Goal: Transaction & Acquisition: Obtain resource

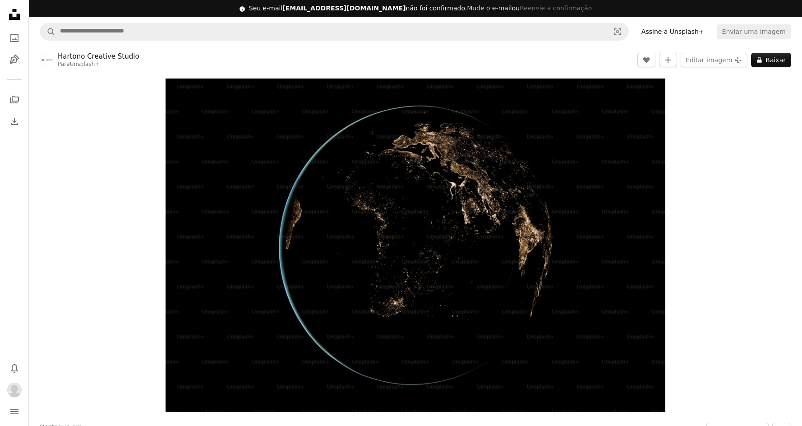
click at [13, 14] on icon "Unsplash logo Página inicial da Unsplash" at bounding box center [14, 14] width 18 height 18
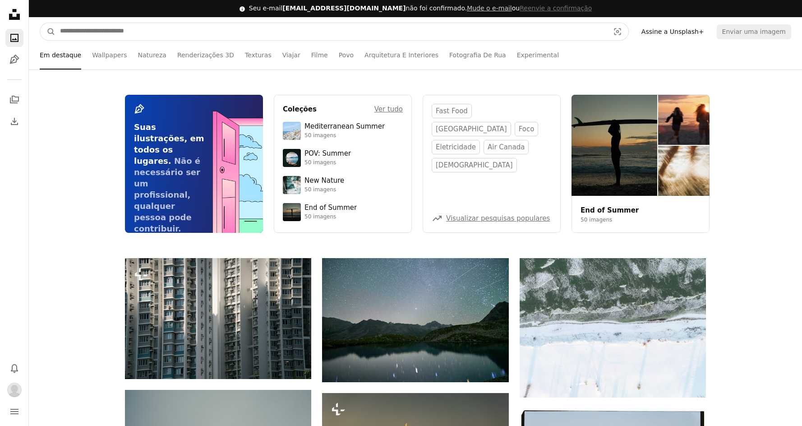
click at [250, 32] on input "Pesquise conteúdo visual em todo o site" at bounding box center [330, 31] width 551 height 17
type input "**********"
click at [40, 23] on button "A magnifying glass" at bounding box center [47, 31] width 15 height 17
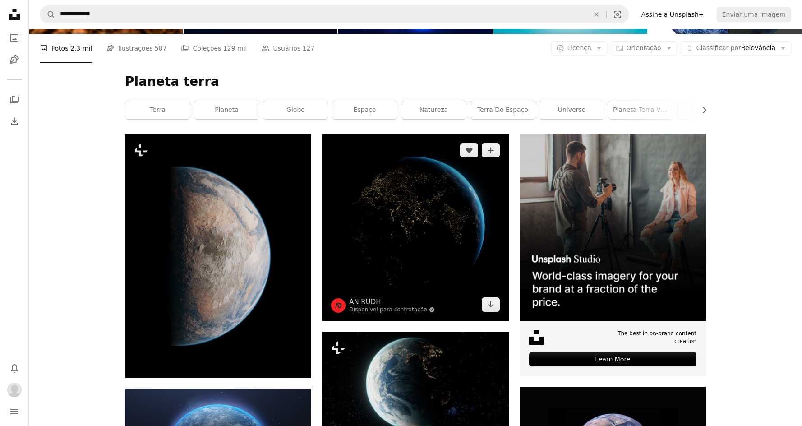
scroll to position [150, 0]
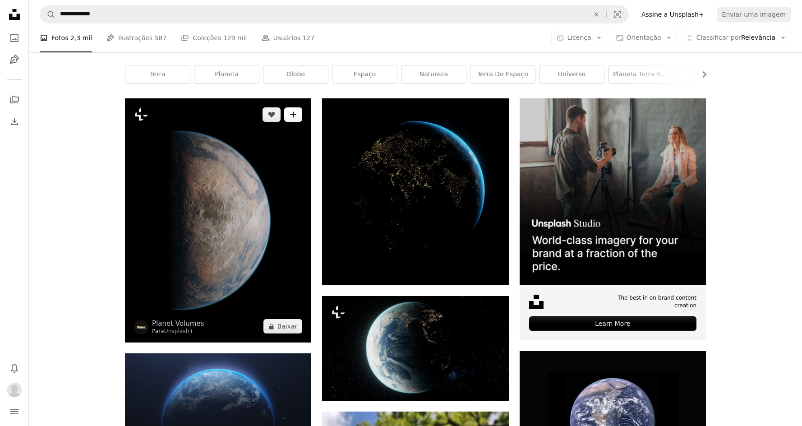
click at [300, 115] on button "A plus sign" at bounding box center [293, 114] width 18 height 14
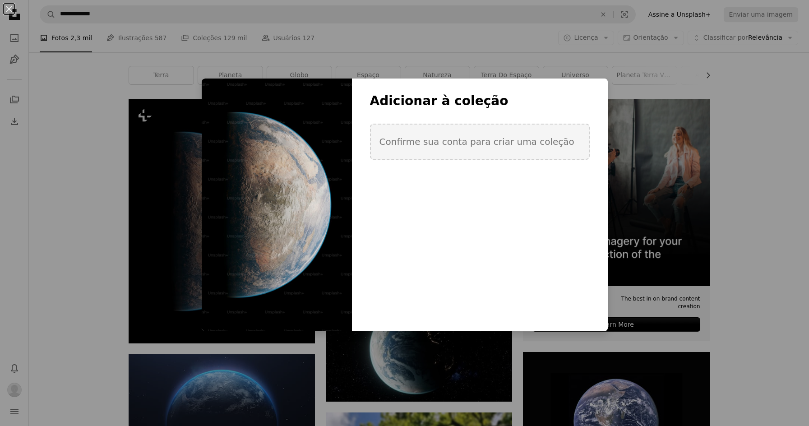
click at [557, 160] on div "Adicionar à coleção Confirme sua conta para criar uma coleção" at bounding box center [480, 138] width 256 height 90
click at [680, 165] on div "An X shape Adicionar à coleção Confirme sua conta para criar uma coleção Criar …" at bounding box center [404, 213] width 809 height 426
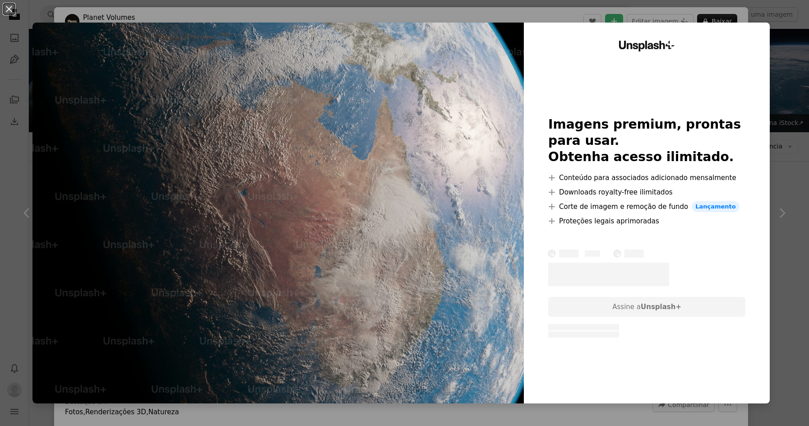
scroll to position [1654, 0]
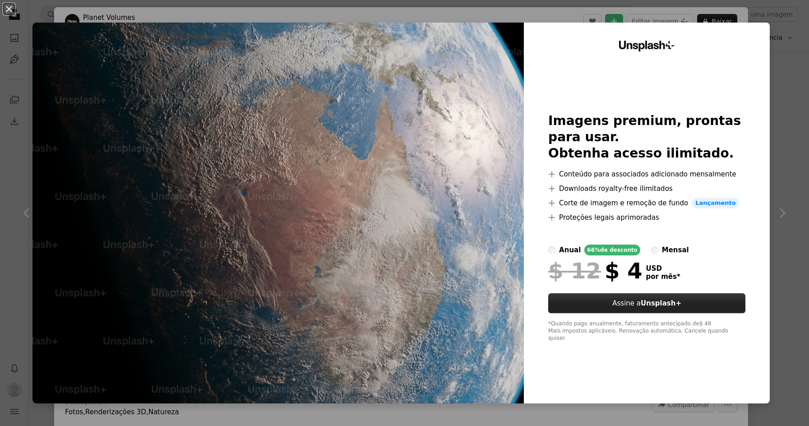
click at [674, 311] on link "Assine a Unsplash+" at bounding box center [646, 303] width 197 height 20
click at [776, 90] on div "An X shape Unsplash+ Imagens premium, prontas para usar. Obtenha acesso ilimita…" at bounding box center [404, 213] width 809 height 426
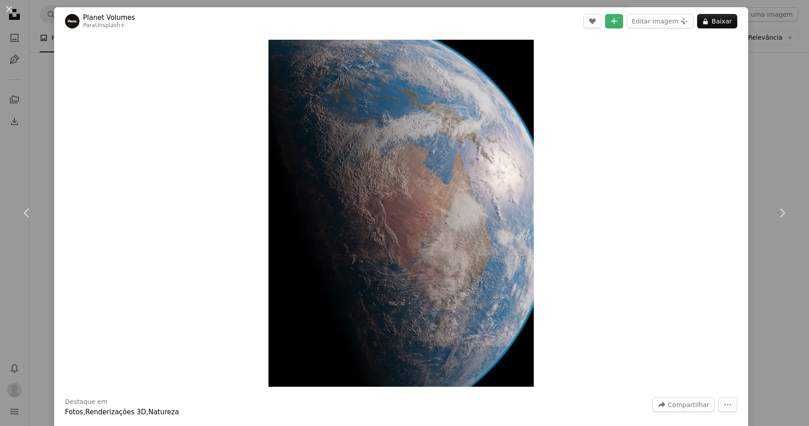
click at [536, 155] on div "Zoom in" at bounding box center [401, 213] width 694 height 356
click at [491, 160] on img "Ampliar esta imagem" at bounding box center [400, 213] width 265 height 347
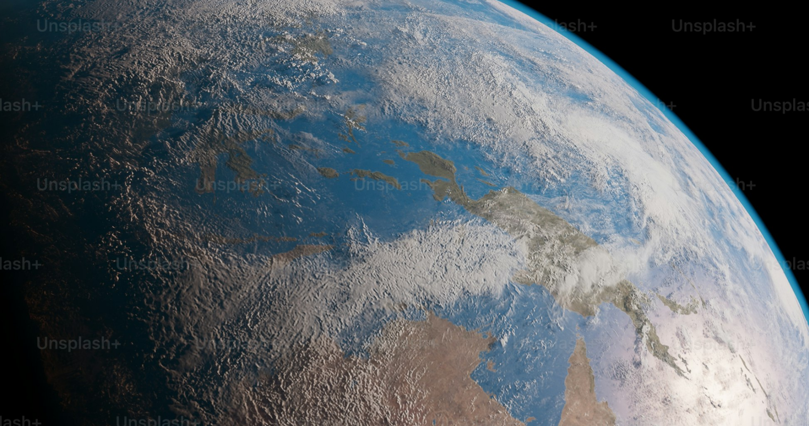
scroll to position [308, 0]
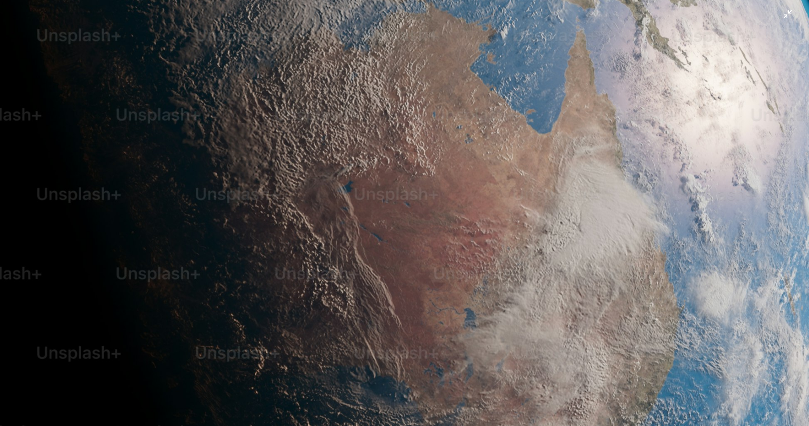
click at [491, 160] on img "Diminuir esta imagem" at bounding box center [404, 221] width 809 height 1058
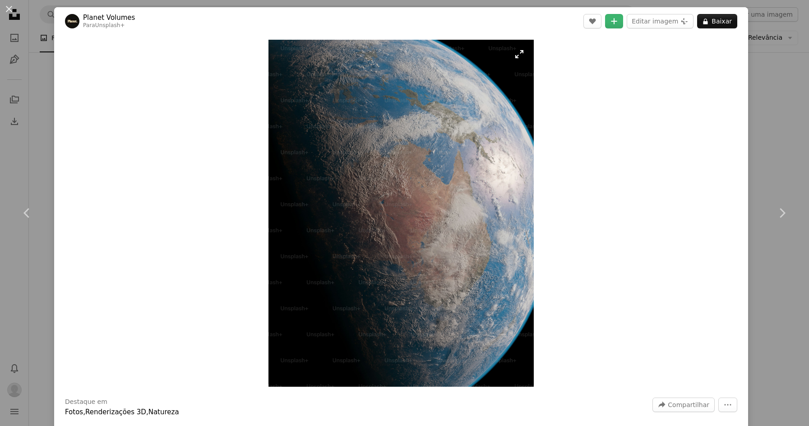
click at [491, 160] on img "Ampliar esta imagem" at bounding box center [400, 213] width 265 height 347
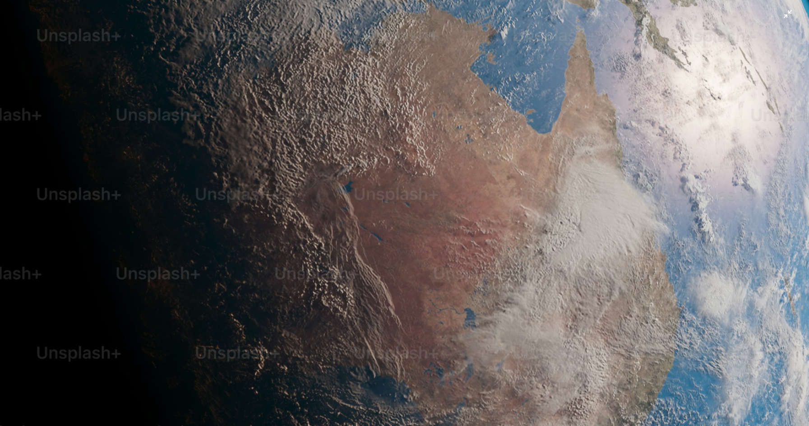
click at [491, 160] on img "Diminuir esta imagem" at bounding box center [404, 221] width 809 height 1058
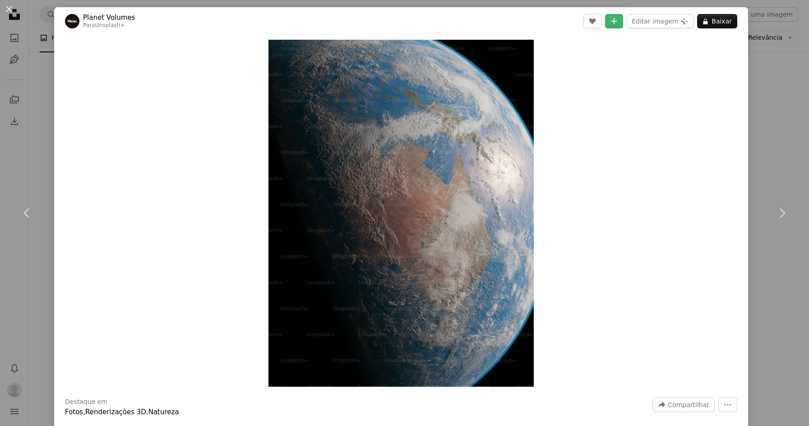
click at [758, 148] on div "An X shape Chevron left Chevron right Planet Volumes Para Unsplash+ A heart A p…" at bounding box center [404, 213] width 809 height 426
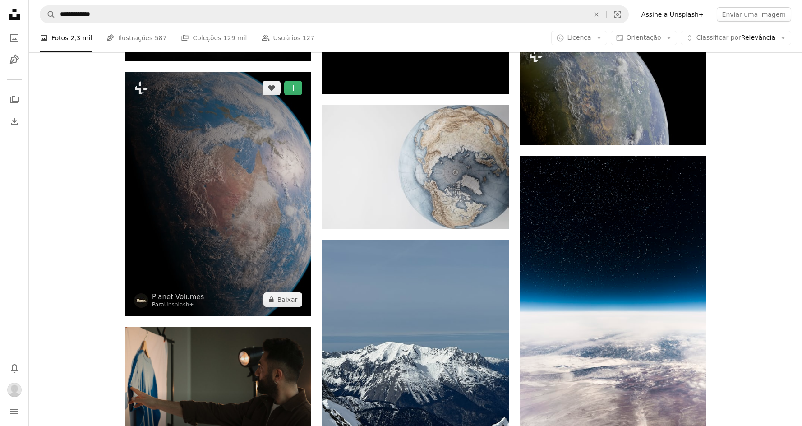
click at [274, 204] on img at bounding box center [218, 194] width 186 height 244
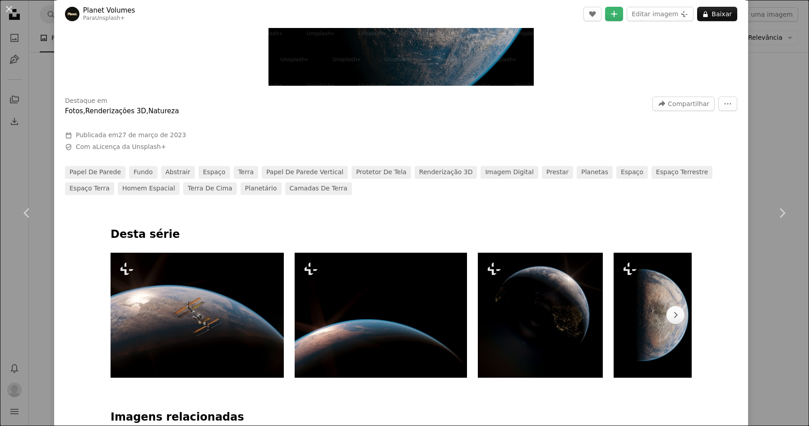
scroll to position [451, 0]
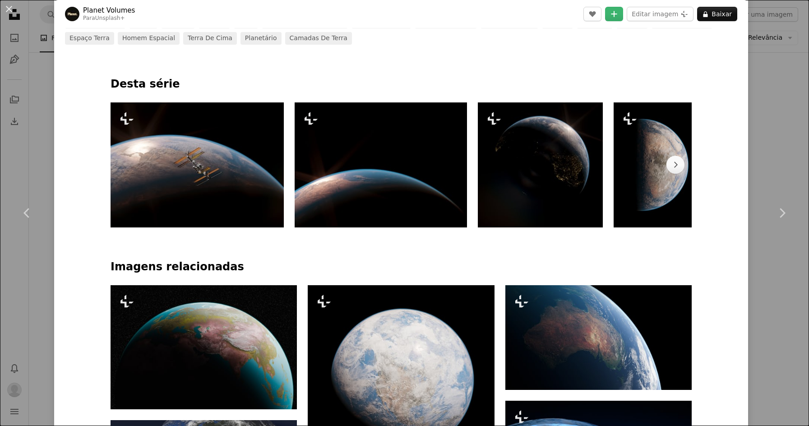
click at [528, 37] on div "papel de parede fundo abstrair espaço terra papel de parede vertical protetor d…" at bounding box center [401, 30] width 672 height 29
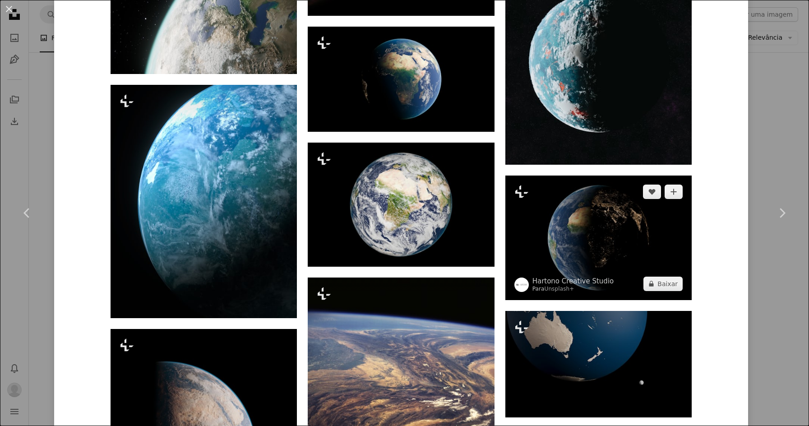
scroll to position [1203, 0]
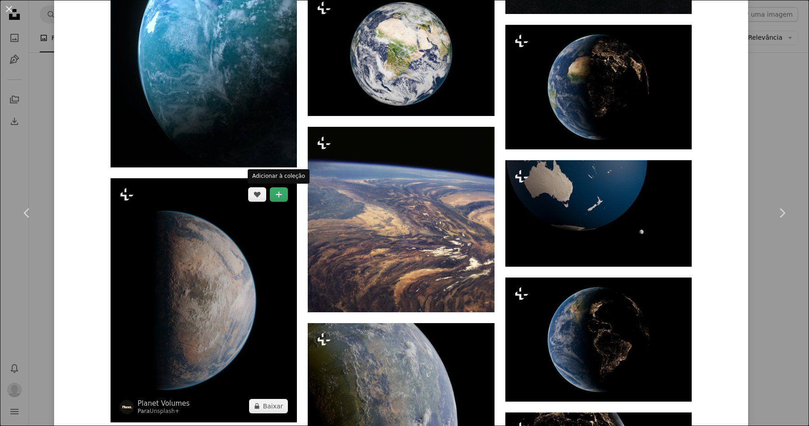
click at [277, 198] on button "A plus sign" at bounding box center [279, 194] width 18 height 14
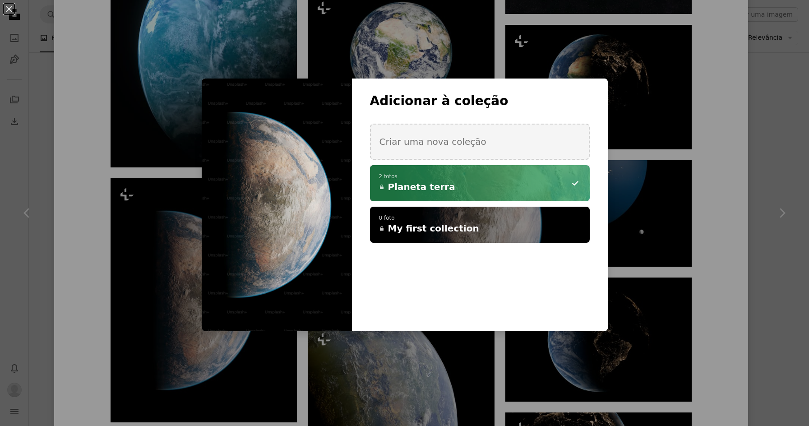
click at [71, 265] on div "An X shape Adicionar à coleção Criar uma nova coleção A checkmark A minus sign …" at bounding box center [404, 213] width 809 height 426
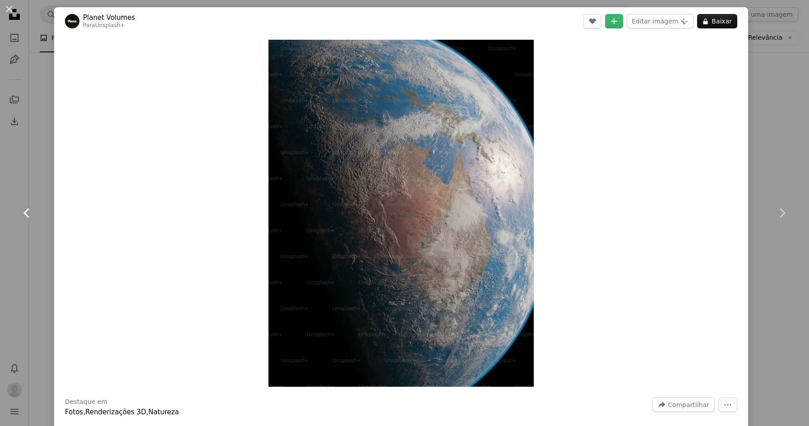
click at [39, 172] on link "Chevron left" at bounding box center [27, 213] width 54 height 87
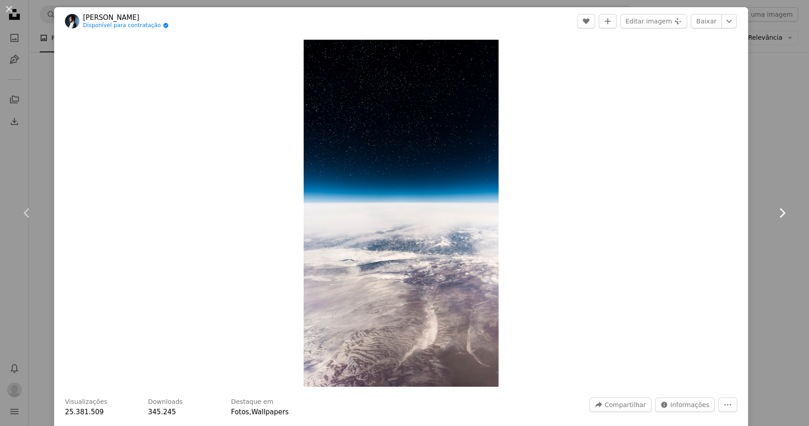
click at [767, 188] on link "Chevron right" at bounding box center [781, 213] width 54 height 87
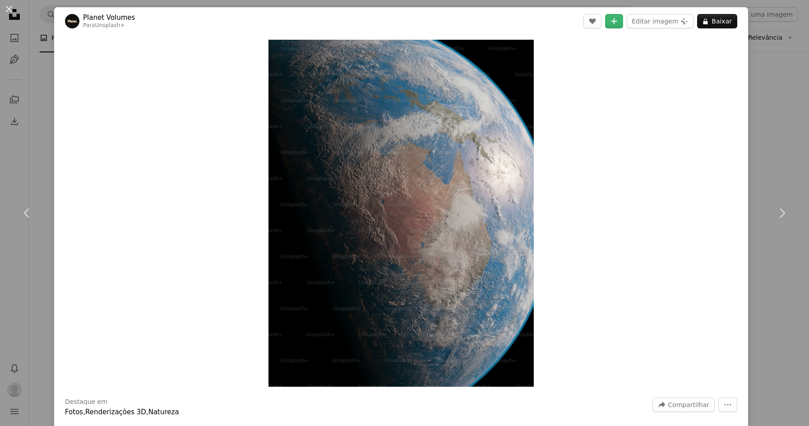
click at [780, 142] on div "An X shape Chevron left Chevron right Planet Volumes Para Unsplash+ A heart A p…" at bounding box center [404, 213] width 809 height 426
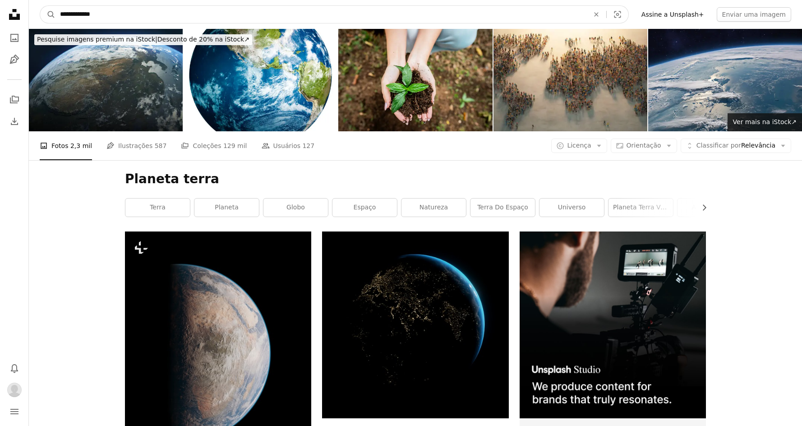
click at [135, 13] on input "**********" at bounding box center [320, 14] width 531 height 17
type input "**********"
click button "A magnifying glass" at bounding box center [47, 14] width 15 height 17
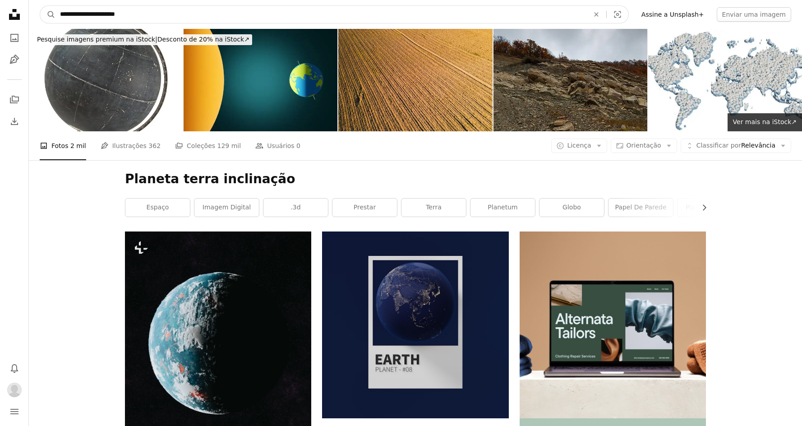
drag, startPoint x: 149, startPoint y: 15, endPoint x: 99, endPoint y: 20, distance: 50.7
click at [99, 20] on input "**********" at bounding box center [320, 14] width 531 height 17
type input "**********"
click button "A magnifying glass" at bounding box center [47, 14] width 15 height 17
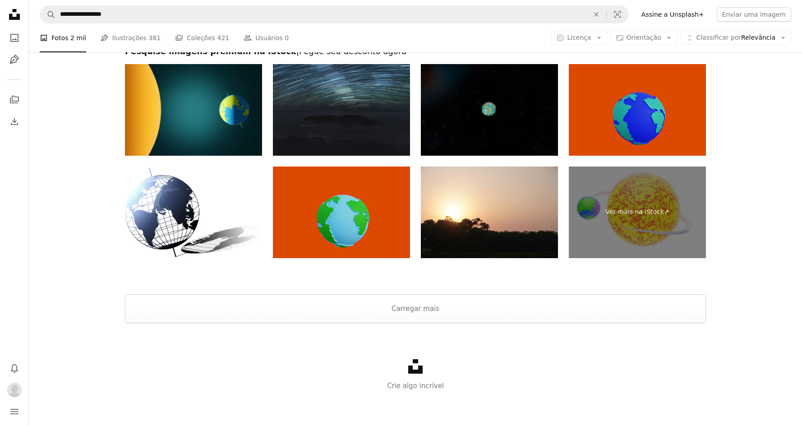
scroll to position [1678, 0]
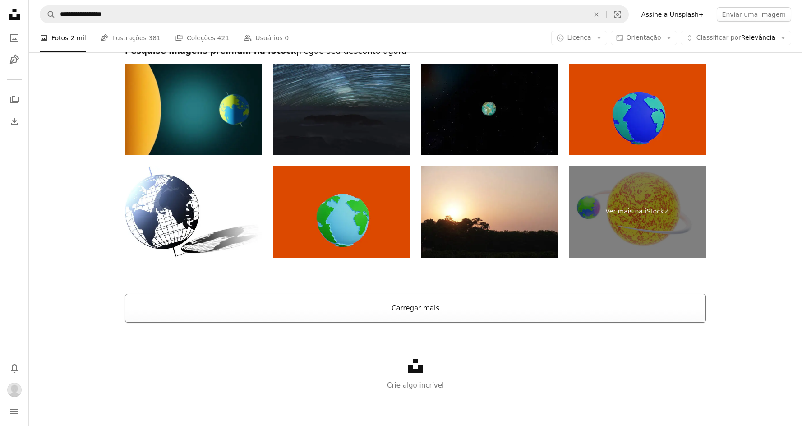
click at [441, 307] on button "Carregar mais" at bounding box center [415, 308] width 581 height 29
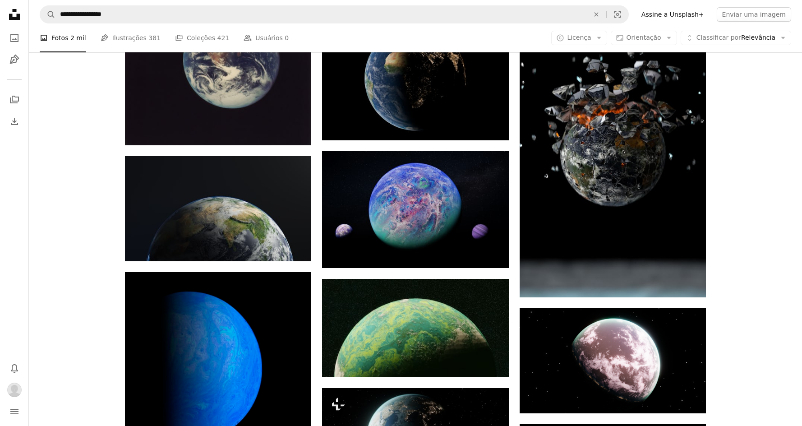
scroll to position [1985, 0]
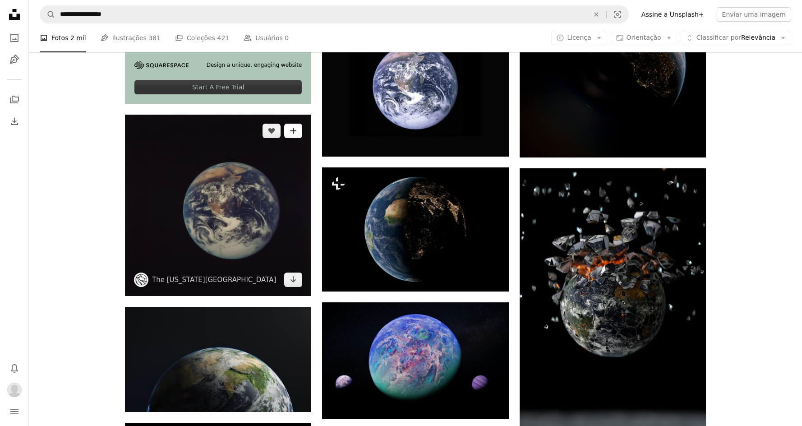
click at [294, 133] on icon "A plus sign" at bounding box center [293, 130] width 7 height 7
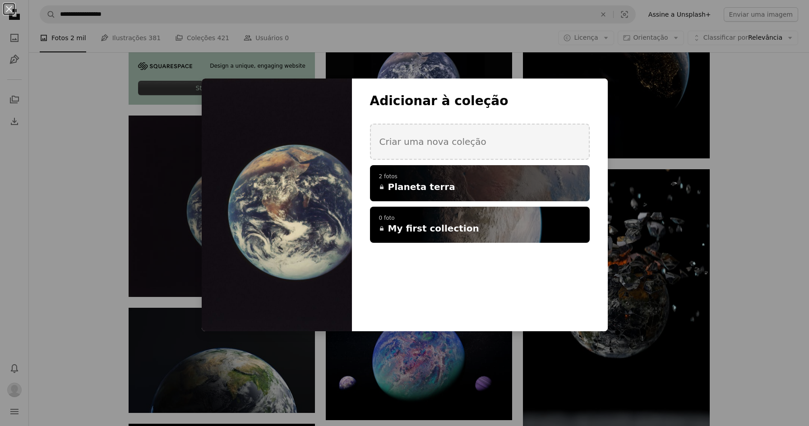
click at [443, 193] on div "A checkmark A plus sign 2 fotos A lock Planeta terra" at bounding box center [480, 183] width 220 height 36
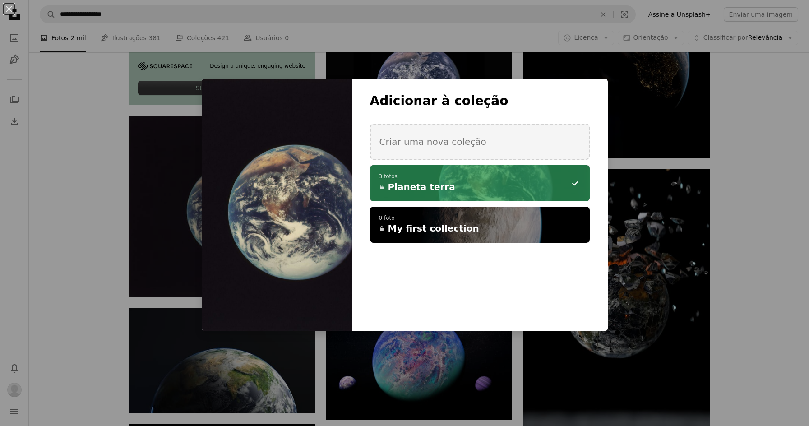
click at [85, 240] on div "An X shape Adicionar à coleção Criar uma nova coleção A checkmark A minus sign …" at bounding box center [404, 213] width 809 height 426
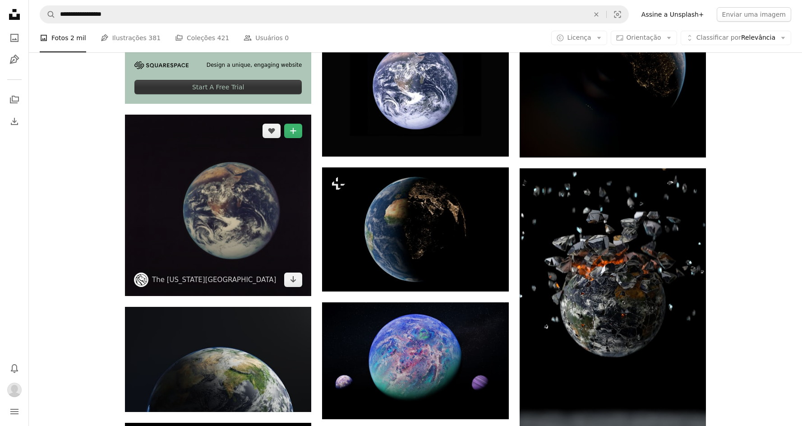
scroll to position [2135, 0]
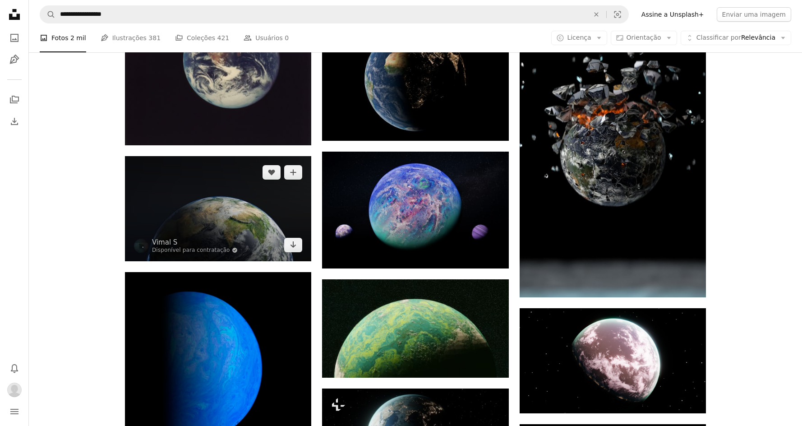
click at [241, 213] on img at bounding box center [218, 208] width 186 height 105
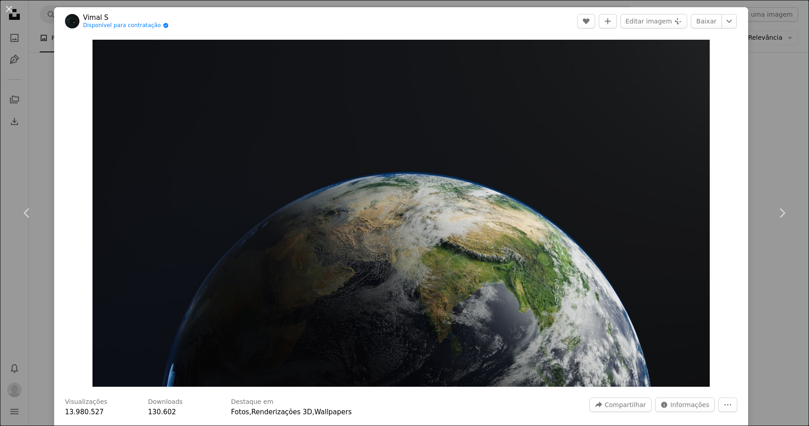
click at [763, 116] on div "An X shape Chevron left Chevron right Vimal S Disponível para contratação A che…" at bounding box center [404, 213] width 809 height 426
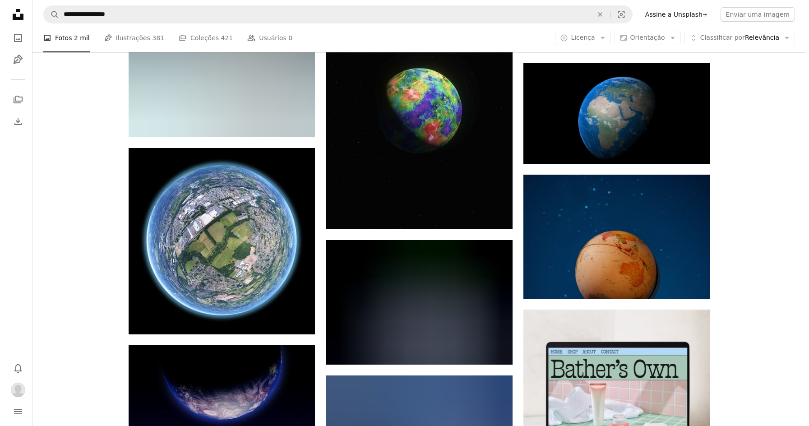
scroll to position [2736, 0]
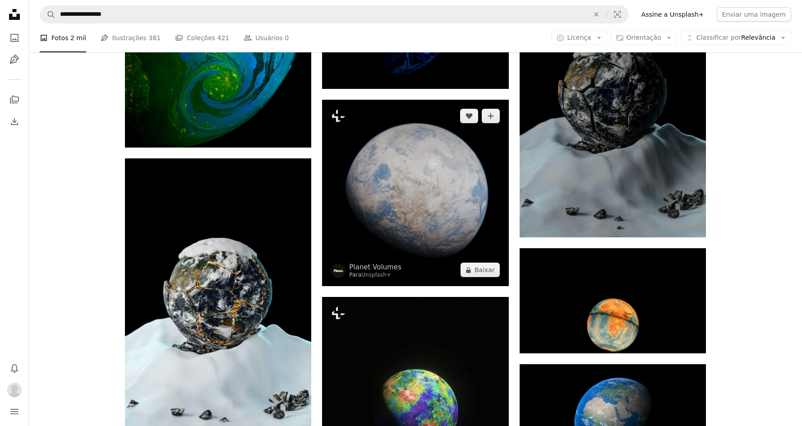
click at [435, 213] on img at bounding box center [415, 193] width 186 height 186
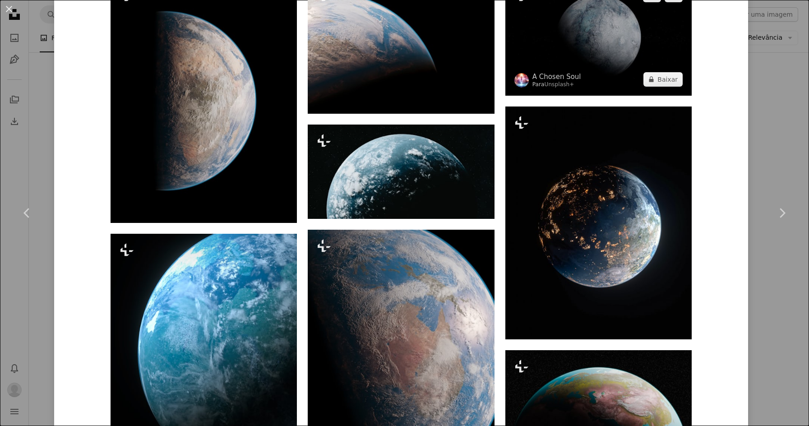
scroll to position [902, 0]
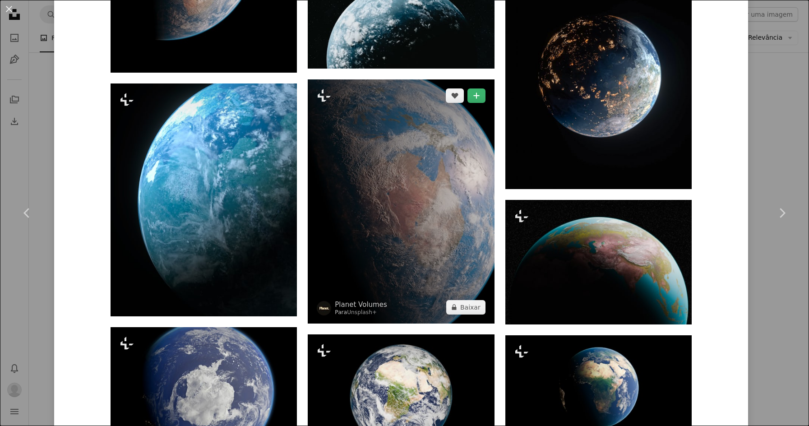
click at [452, 201] on img at bounding box center [401, 201] width 186 height 244
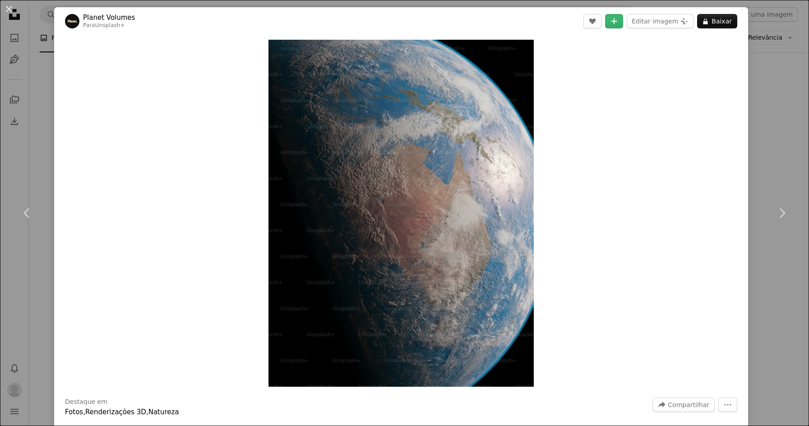
click at [786, 113] on div "An X shape Chevron left Chevron right Planet Volumes Para Unsplash+ A heart A p…" at bounding box center [404, 213] width 809 height 426
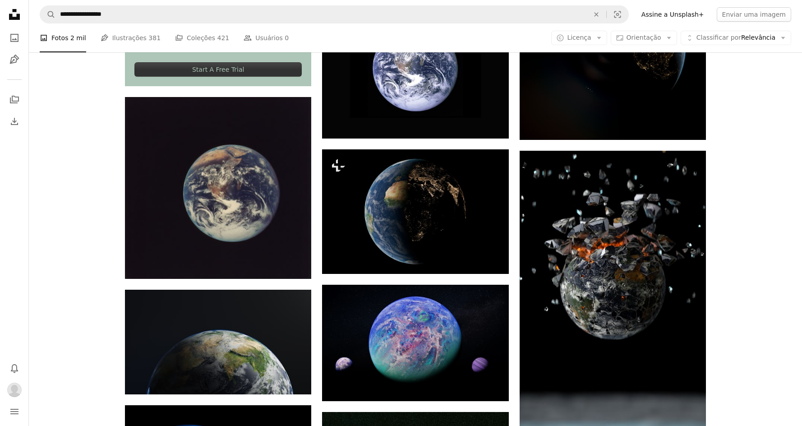
scroll to position [1999, 0]
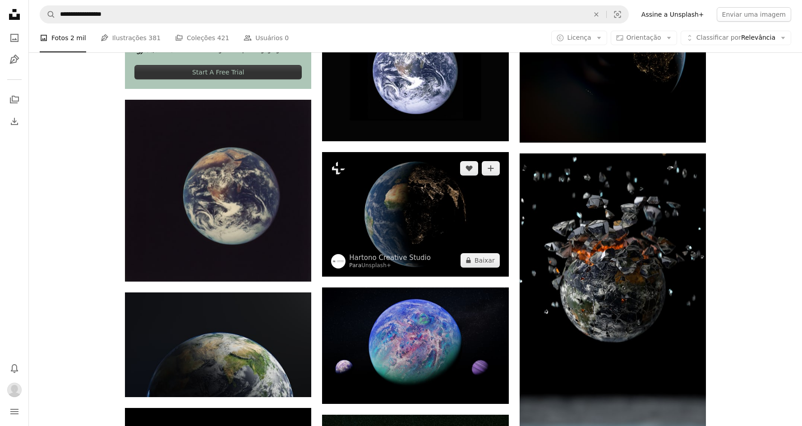
click at [421, 226] on img at bounding box center [415, 214] width 186 height 124
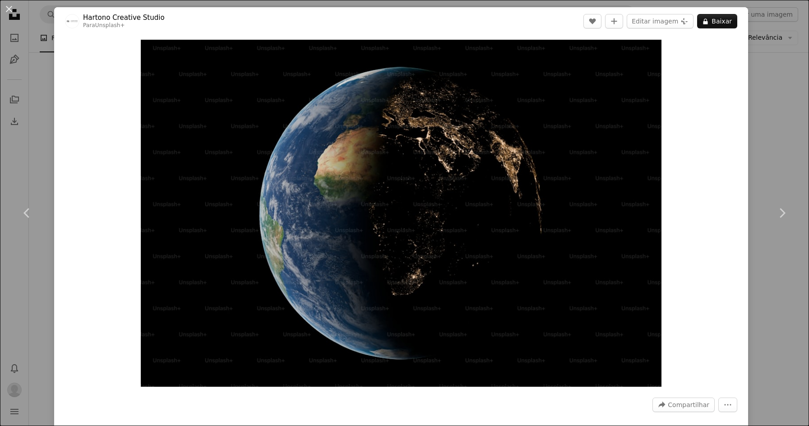
click at [784, 144] on div "An X shape Chevron left Chevron right Hartono Creative Studio Para Unsplash+ A …" at bounding box center [404, 213] width 809 height 426
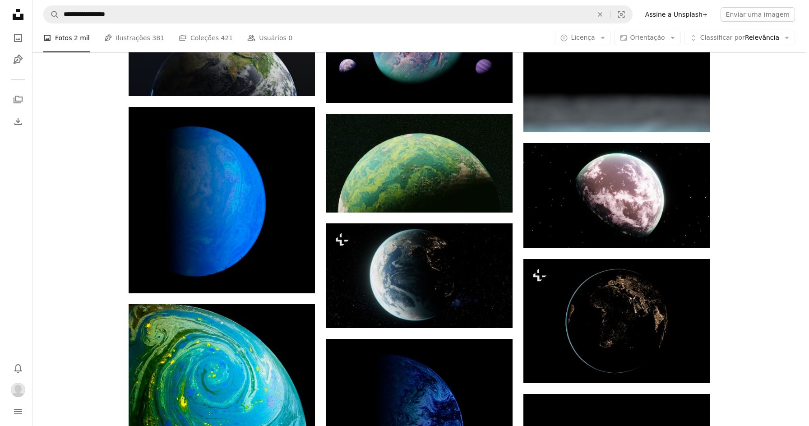
scroll to position [1999, 0]
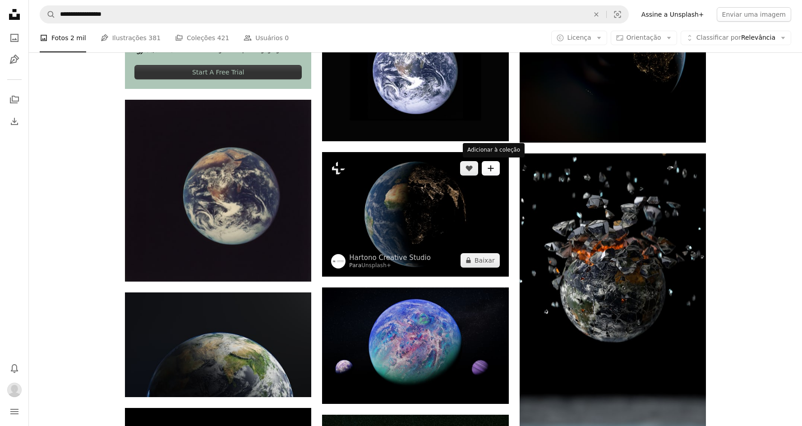
click at [485, 172] on button "A plus sign" at bounding box center [491, 168] width 18 height 14
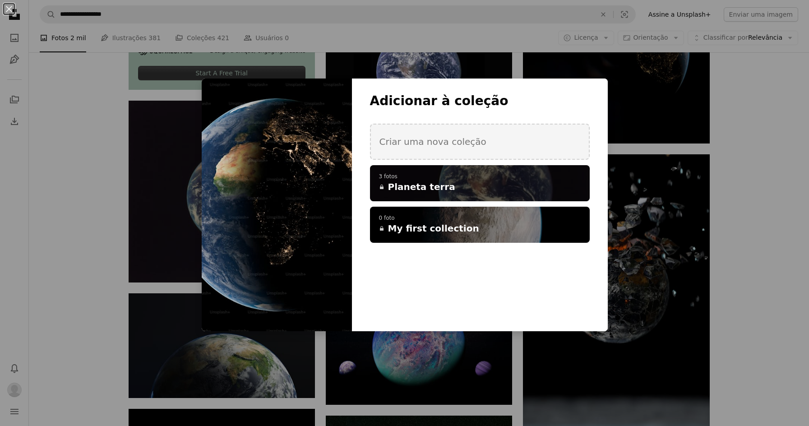
click at [511, 190] on h4 "A lock Planeta terra" at bounding box center [475, 186] width 192 height 13
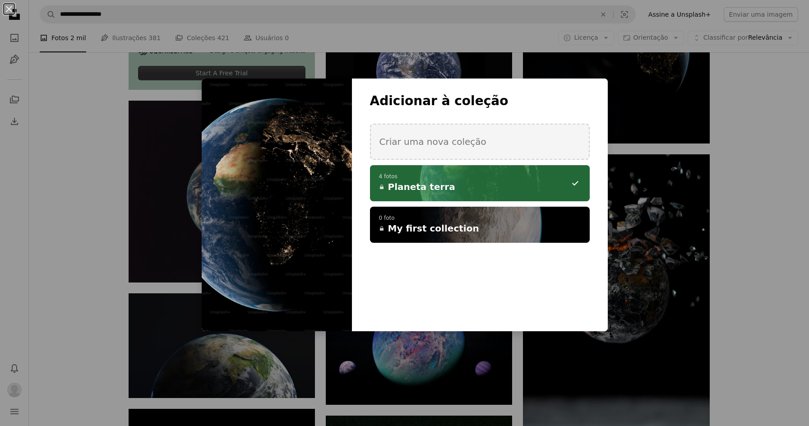
click at [492, 191] on h4 "A lock Planeta terra" at bounding box center [475, 186] width 192 height 13
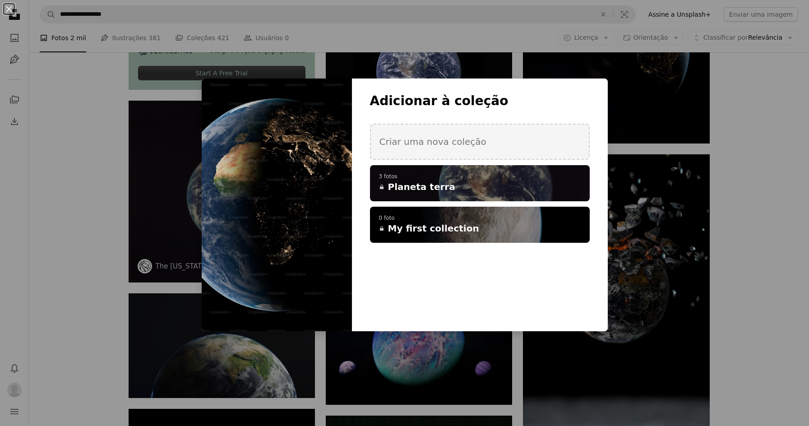
click at [74, 212] on div "An X shape Adicionar à coleção Criar uma nova coleção A checkmark A plus sign 3…" at bounding box center [404, 213] width 809 height 426
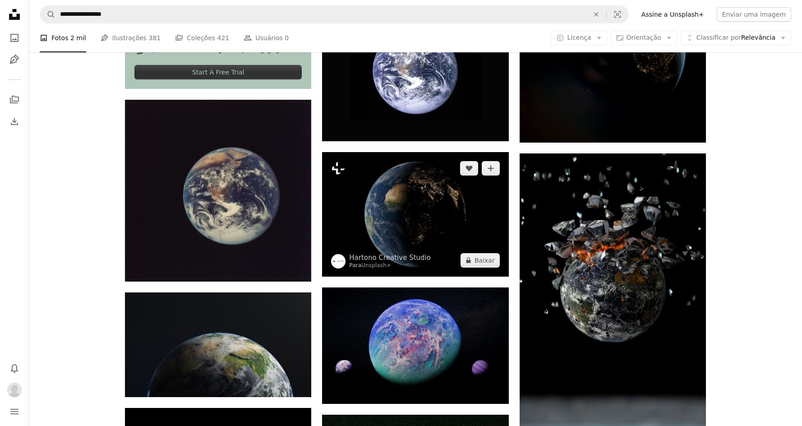
click at [379, 216] on img at bounding box center [415, 214] width 186 height 124
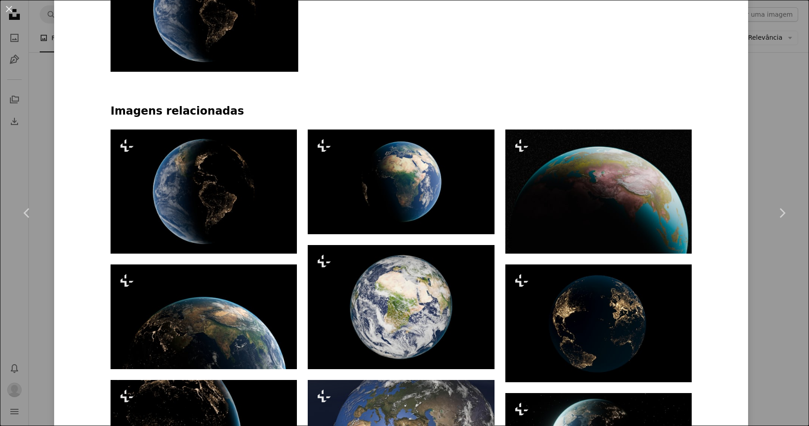
scroll to position [752, 0]
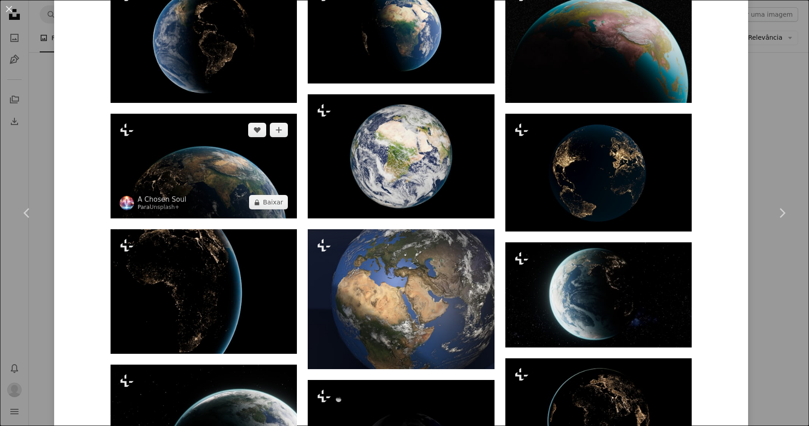
click at [231, 141] on img at bounding box center [203, 166] width 186 height 105
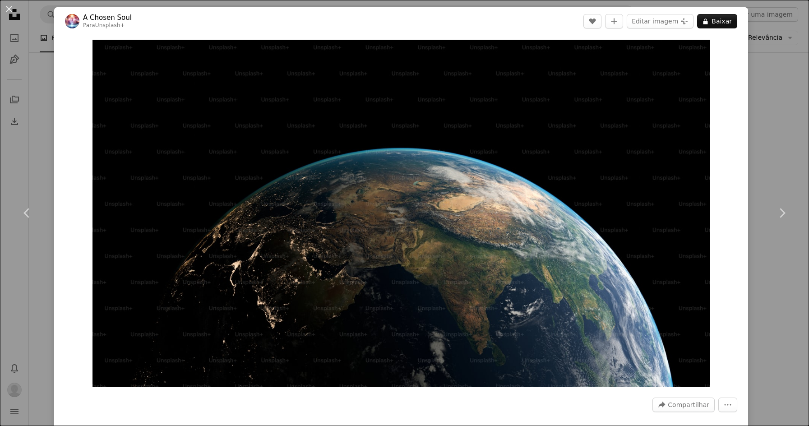
click at [387, 19] on header "A Chosen Soul Para Unsplash+ A heart A plus sign Editar imagem Plus sign for Un…" at bounding box center [401, 21] width 694 height 28
click at [766, 124] on div "An X shape Chevron left Chevron right A Chosen Soul Para Unsplash+ A heart A pl…" at bounding box center [404, 213] width 809 height 426
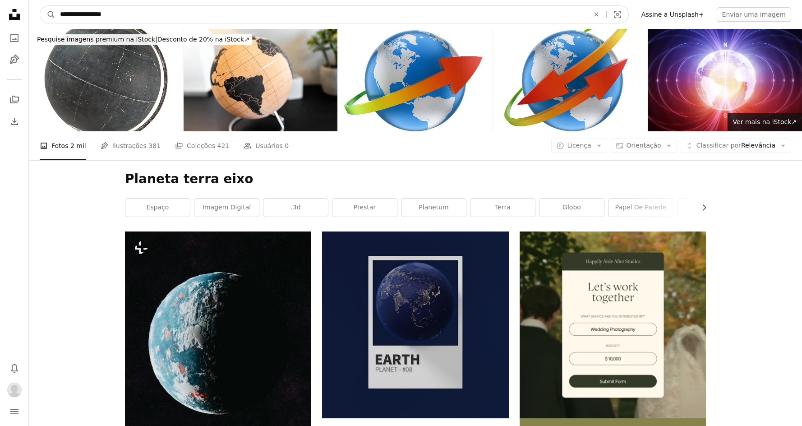
click at [212, 10] on input "**********" at bounding box center [320, 14] width 531 height 17
type input "**********"
click button "A magnifying glass" at bounding box center [47, 14] width 15 height 17
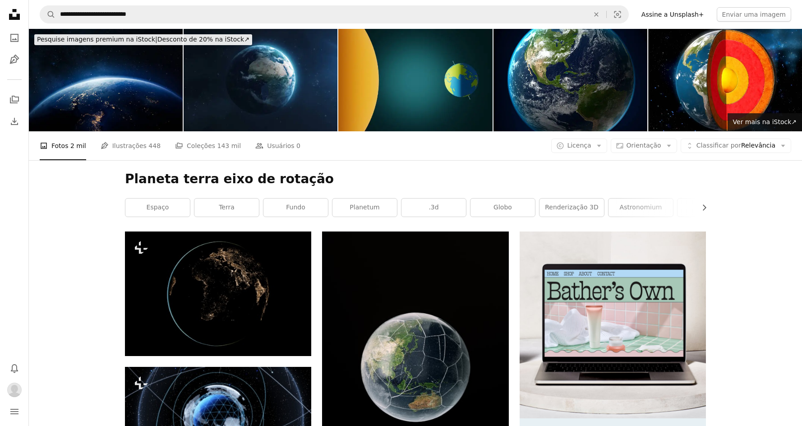
scroll to position [150, 0]
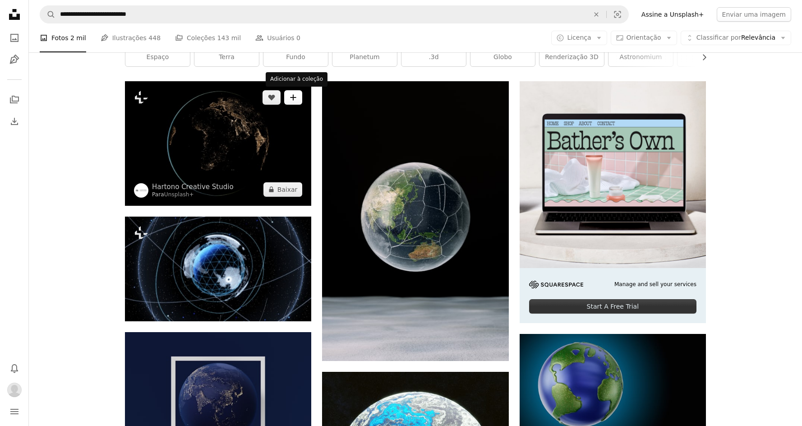
click at [297, 95] on icon "A plus sign" at bounding box center [293, 97] width 7 height 7
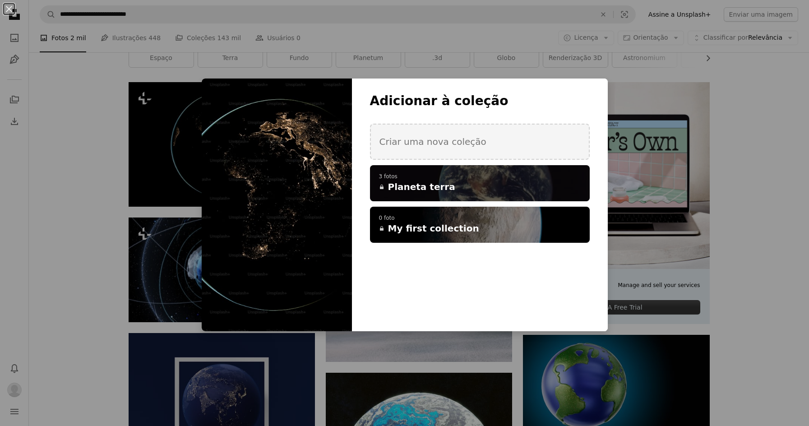
click at [448, 190] on h4 "A lock Planeta terra" at bounding box center [475, 186] width 192 height 13
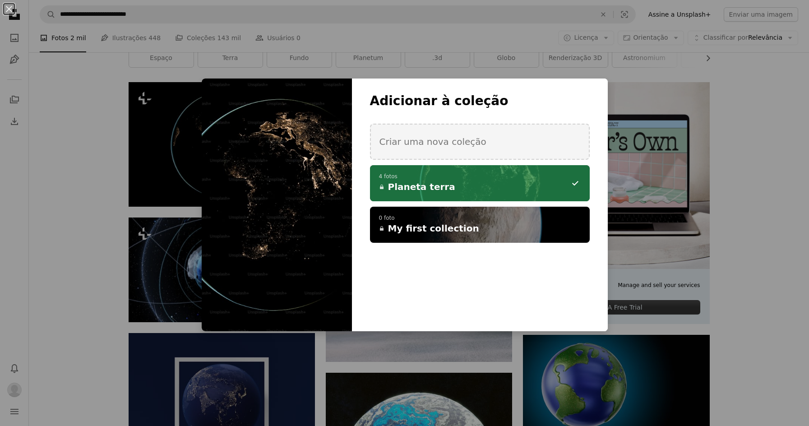
click at [69, 230] on div "An X shape Adicionar à coleção Criar uma nova coleção A checkmark A minus sign …" at bounding box center [404, 213] width 809 height 426
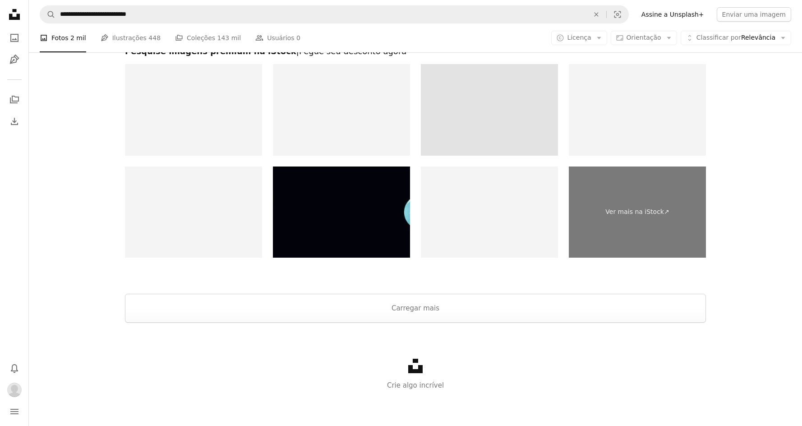
scroll to position [1591, 0]
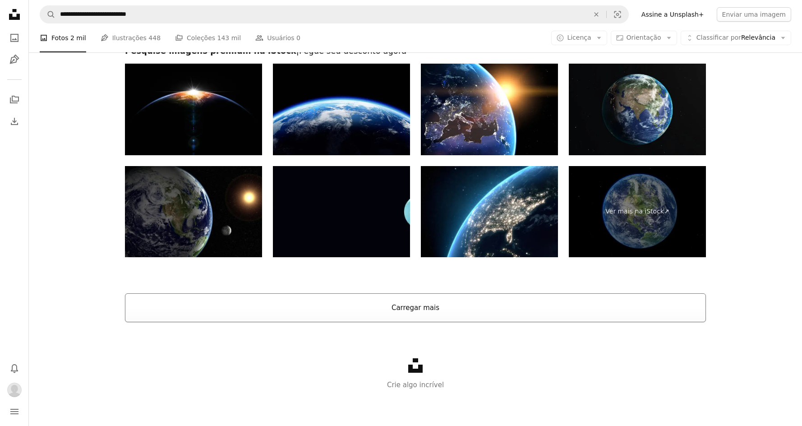
click at [475, 310] on button "Carregar mais" at bounding box center [415, 307] width 581 height 29
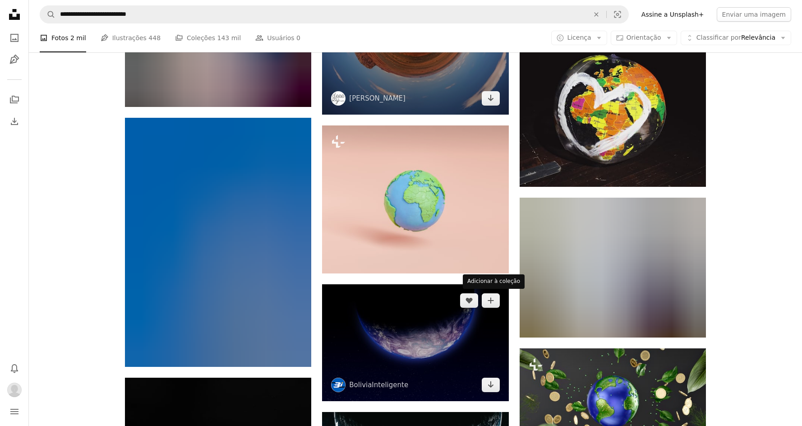
scroll to position [6107, 0]
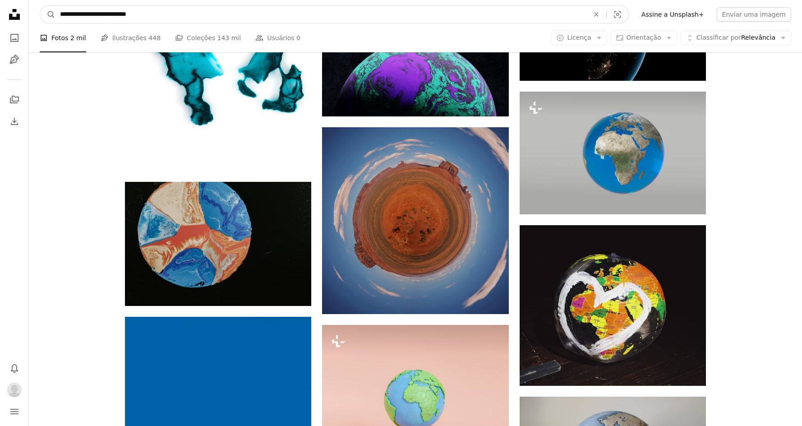
drag, startPoint x: 177, startPoint y: 13, endPoint x: 97, endPoint y: 26, distance: 80.5
click at [97, 26] on nav "**********" at bounding box center [415, 14] width 773 height 29
type input "**********"
click button "A magnifying glass" at bounding box center [47, 14] width 15 height 17
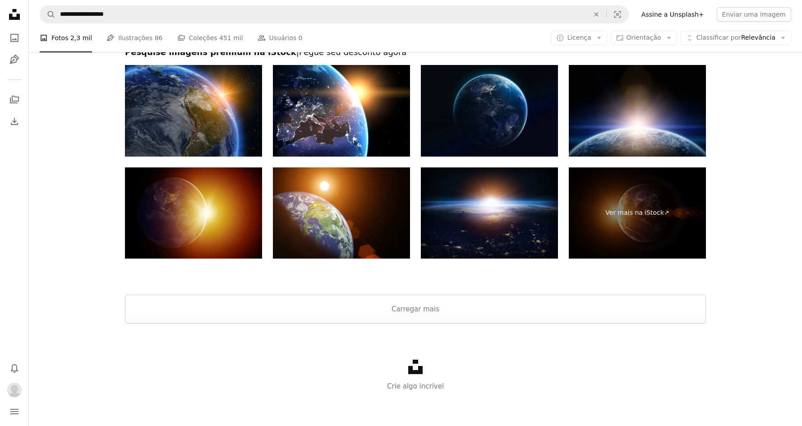
scroll to position [1429, 0]
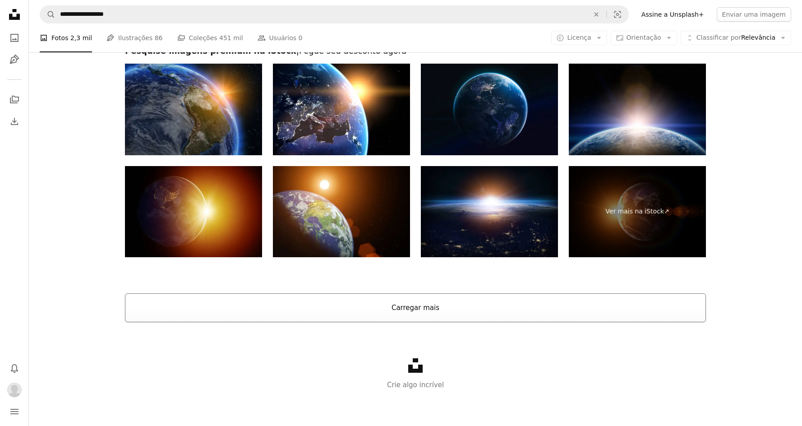
click at [429, 309] on button "Carregar mais" at bounding box center [415, 307] width 581 height 29
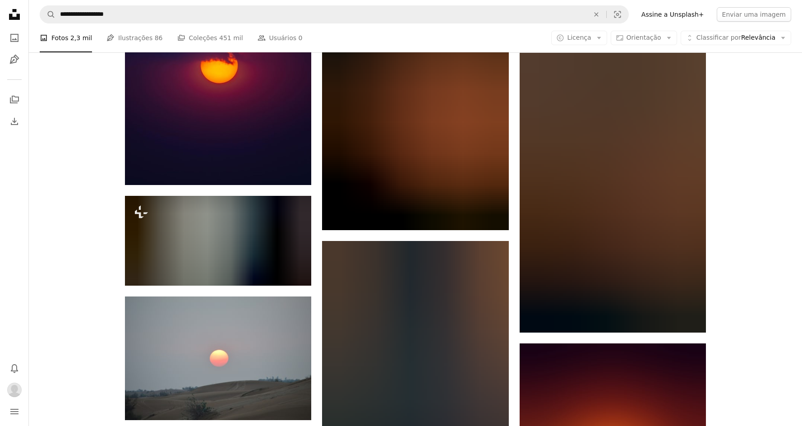
scroll to position [11055, 0]
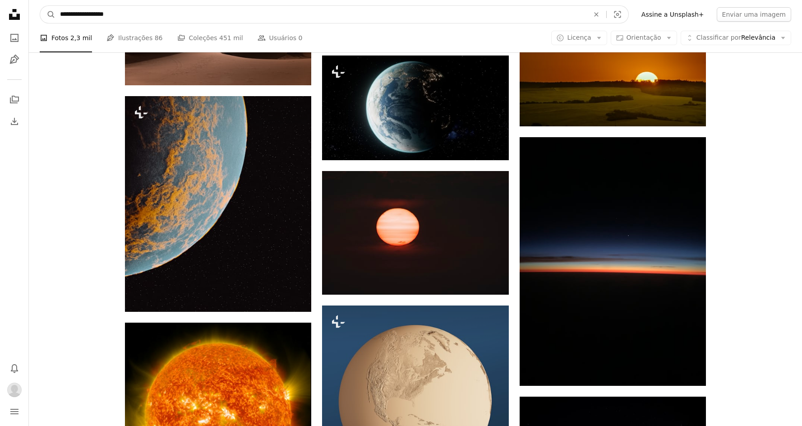
drag, startPoint x: 122, startPoint y: 11, endPoint x: 57, endPoint y: 19, distance: 65.9
click at [57, 19] on input "**********" at bounding box center [320, 14] width 531 height 17
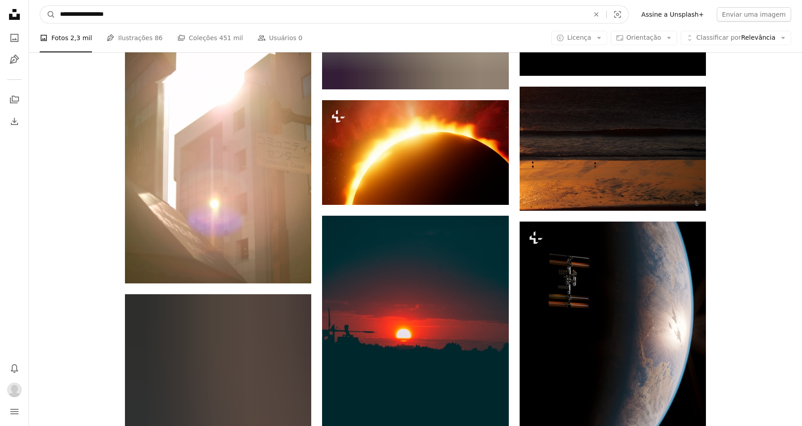
scroll to position [12558, 0]
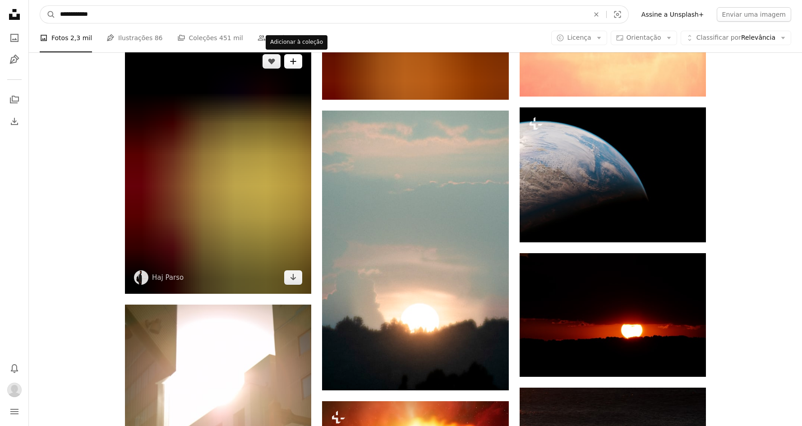
type input "**********"
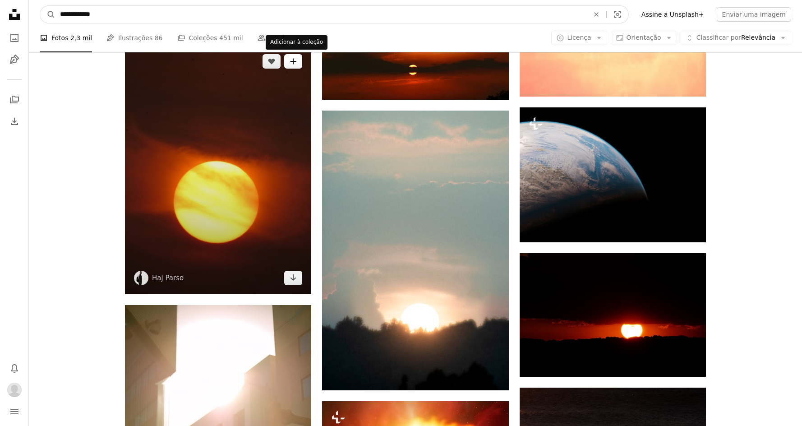
click button "A magnifying glass" at bounding box center [47, 14] width 15 height 17
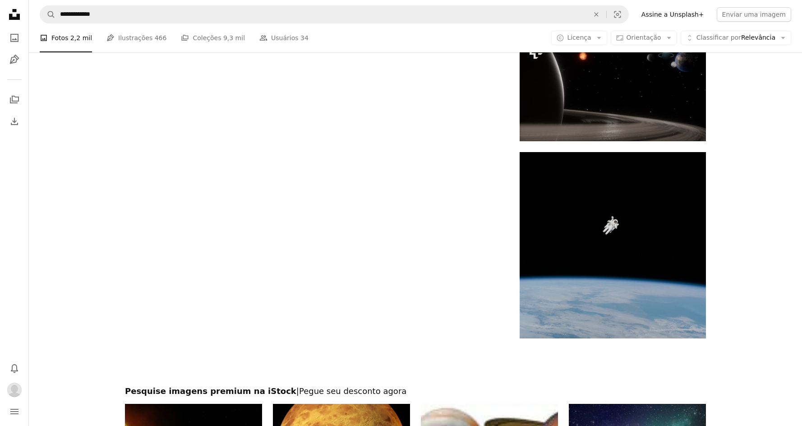
scroll to position [1503, 0]
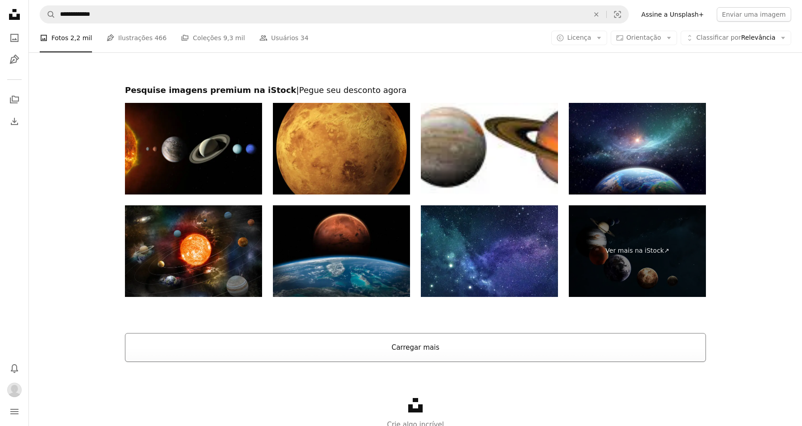
click at [531, 343] on button "Carregar mais" at bounding box center [415, 347] width 581 height 29
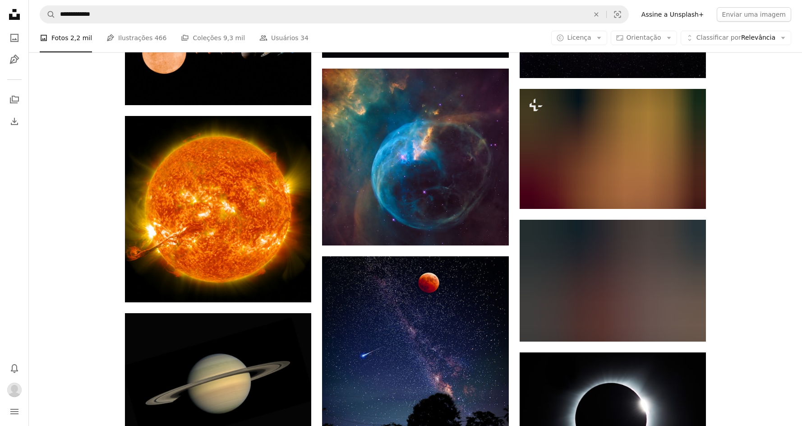
scroll to position [0, 0]
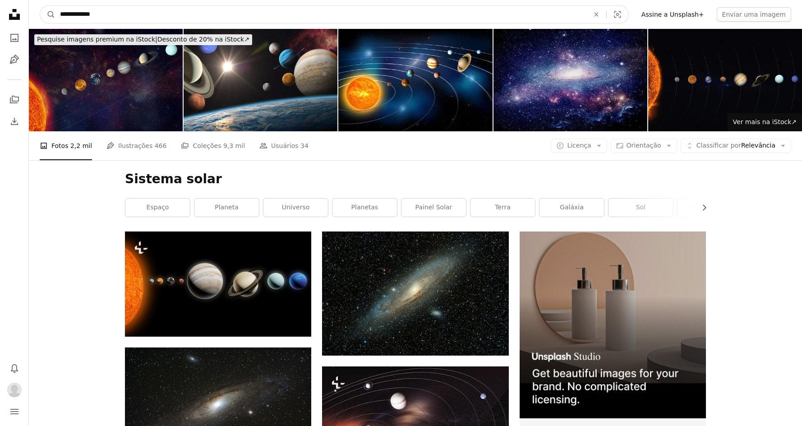
click at [141, 15] on input "**********" at bounding box center [320, 14] width 531 height 17
click at [40, 6] on button "A magnifying glass" at bounding box center [47, 14] width 15 height 17
drag, startPoint x: 113, startPoint y: 19, endPoint x: 46, endPoint y: 19, distance: 67.2
click at [44, 20] on form "**********" at bounding box center [334, 14] width 589 height 18
paste input "**********"
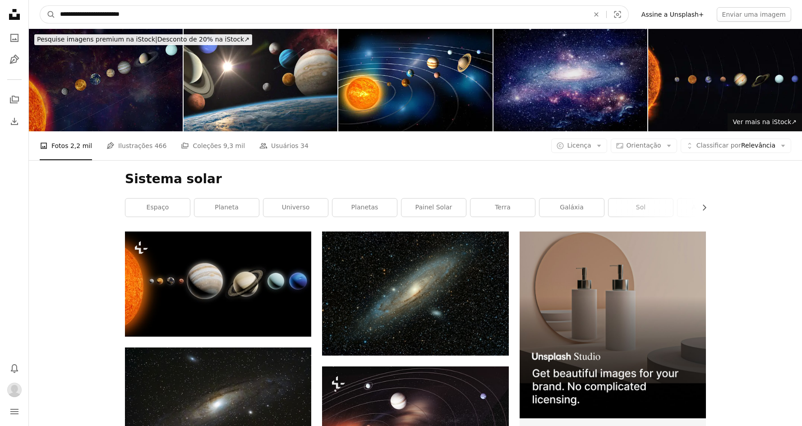
type input "**********"
click at [40, 6] on button "A magnifying glass" at bounding box center [47, 14] width 15 height 17
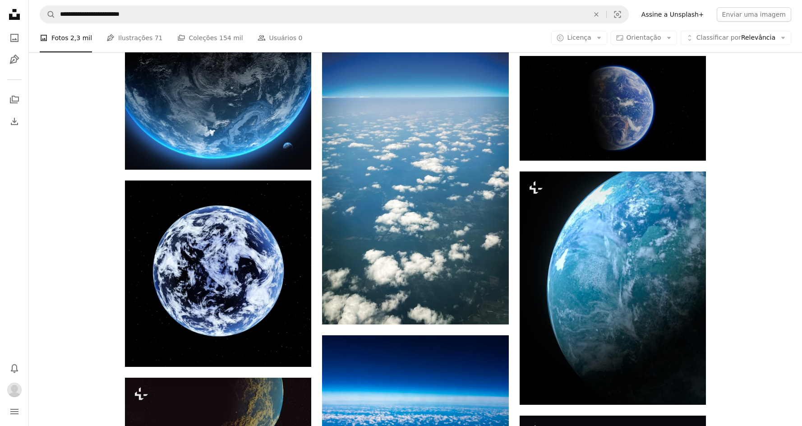
scroll to position [752, 0]
